Goal: Task Accomplishment & Management: Manage account settings

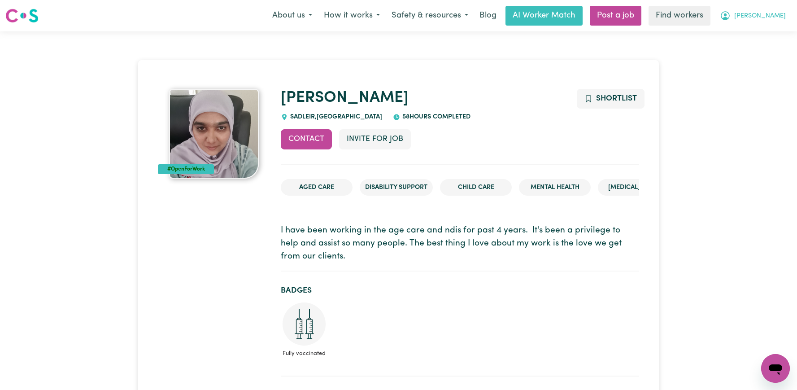
click at [766, 12] on button "[PERSON_NAME]" at bounding box center [753, 15] width 78 height 19
click at [759, 50] on link "Logout" at bounding box center [755, 51] width 71 height 17
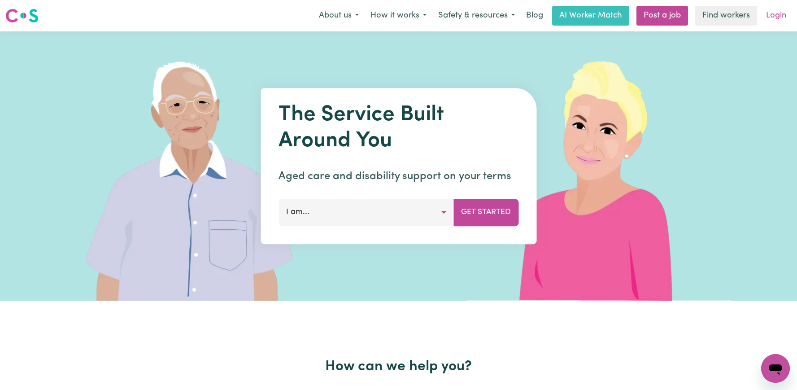
click at [773, 17] on link "Login" at bounding box center [775, 16] width 31 height 20
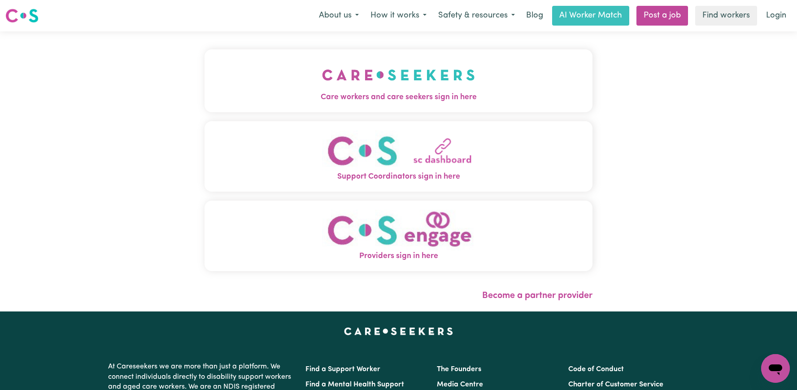
click at [386, 67] on button "Care workers and care seekers sign in here" at bounding box center [398, 80] width 388 height 63
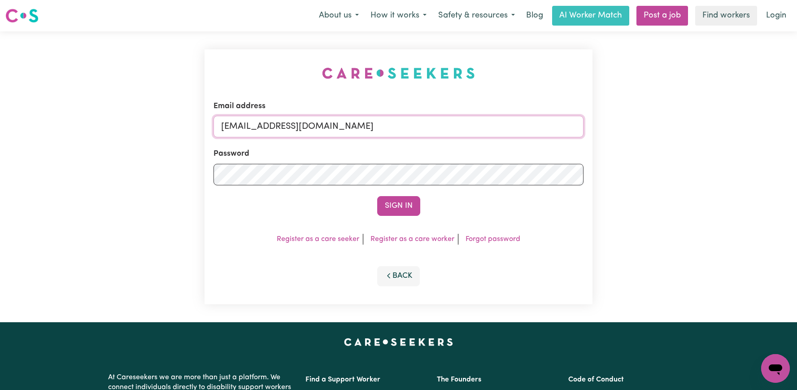
drag, startPoint x: 515, startPoint y: 124, endPoint x: 268, endPoint y: 126, distance: 247.0
click at [268, 126] on input "[EMAIL_ADDRESS][DOMAIN_NAME]" at bounding box center [398, 127] width 370 height 22
paste input "ClientHorsleyMCS"
type input "[EMAIL_ADDRESS][DOMAIN_NAME]"
click at [377, 196] on button "Sign In" at bounding box center [398, 206] width 43 height 20
